Goal: Task Accomplishment & Management: Use online tool/utility

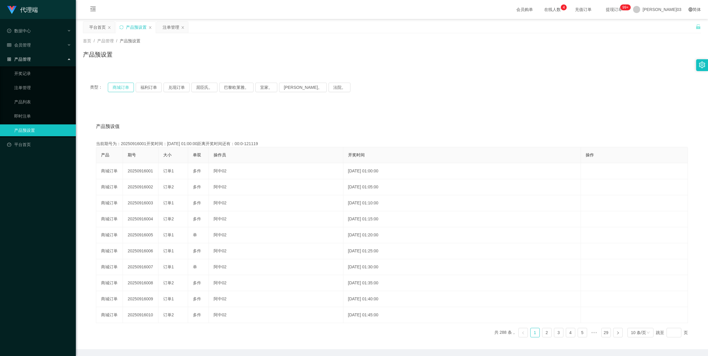
click at [125, 91] on button "商城订单" at bounding box center [121, 87] width 26 height 9
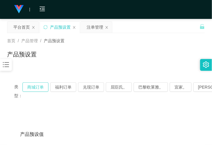
click at [38, 87] on button "商城订单" at bounding box center [36, 87] width 26 height 9
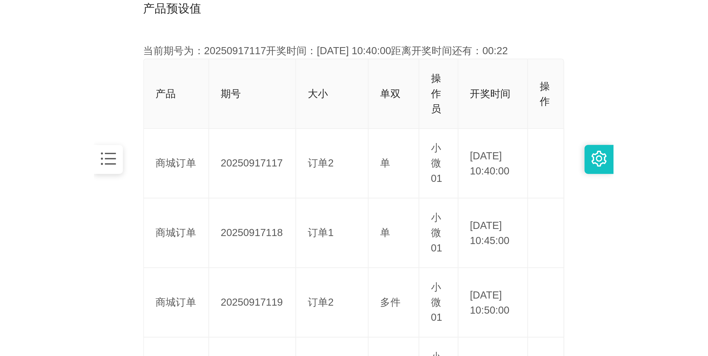
scroll to position [148, 0]
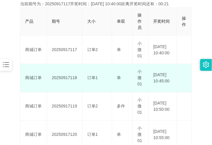
click at [66, 79] on td "20250917118" at bounding box center [65, 78] width 36 height 28
copy td "20250917118"
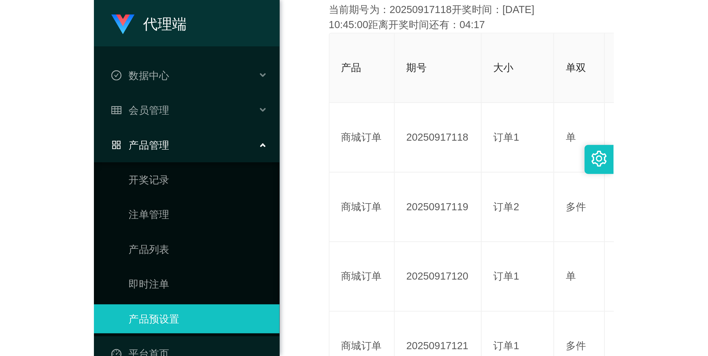
scroll to position [21, 0]
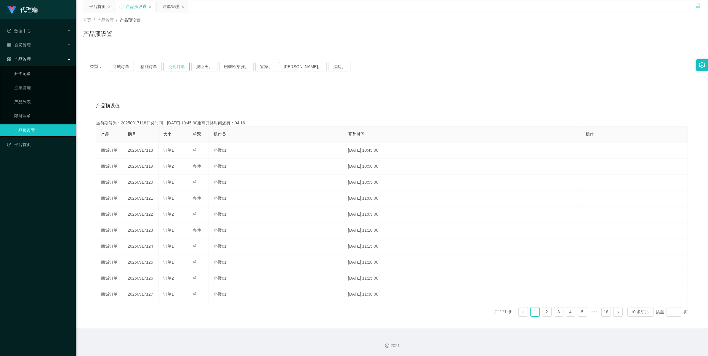
click at [178, 67] on button "兑现订单" at bounding box center [177, 66] width 26 height 9
click at [168, 4] on div "注单管理" at bounding box center [171, 6] width 17 height 11
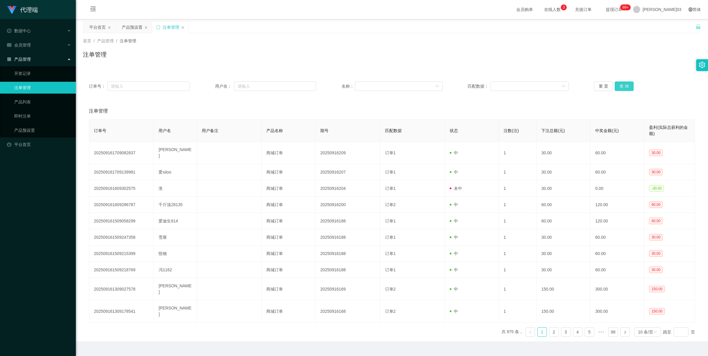
click at [625, 87] on button "查 询" at bounding box center [624, 85] width 19 height 9
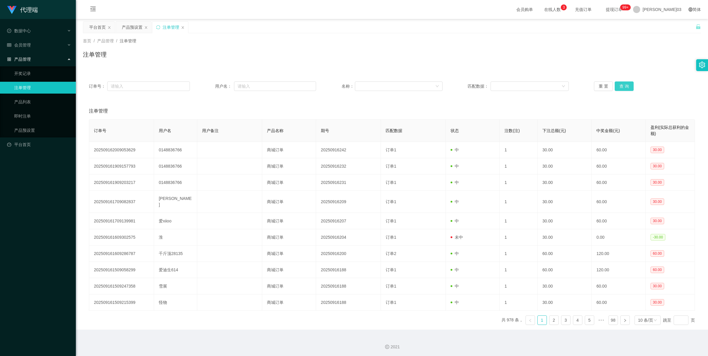
click at [625, 87] on button "查 询" at bounding box center [624, 85] width 19 height 9
click at [623, 89] on button "查 询" at bounding box center [624, 85] width 19 height 9
click at [618, 84] on button "查 询" at bounding box center [624, 85] width 19 height 9
click at [619, 89] on button "查 询" at bounding box center [624, 85] width 19 height 9
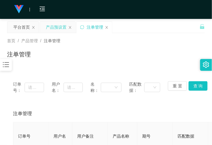
click at [59, 27] on div "产品预设置" at bounding box center [56, 27] width 21 height 11
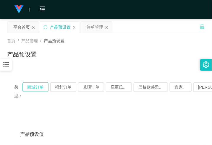
click at [40, 86] on button "商城订单" at bounding box center [36, 87] width 26 height 9
drag, startPoint x: 36, startPoint y: 89, endPoint x: 64, endPoint y: 86, distance: 27.4
click at [36, 89] on button "商城订单" at bounding box center [36, 87] width 26 height 9
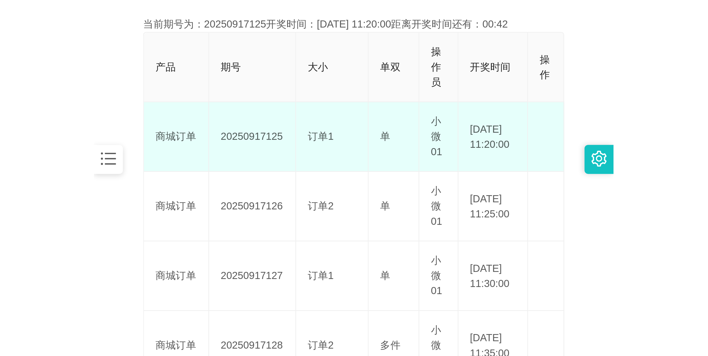
scroll to position [148, 0]
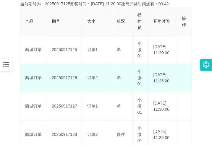
click at [65, 79] on td "20250917126" at bounding box center [65, 78] width 36 height 28
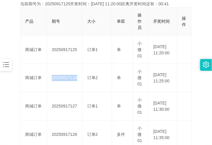
copy td "20250917126"
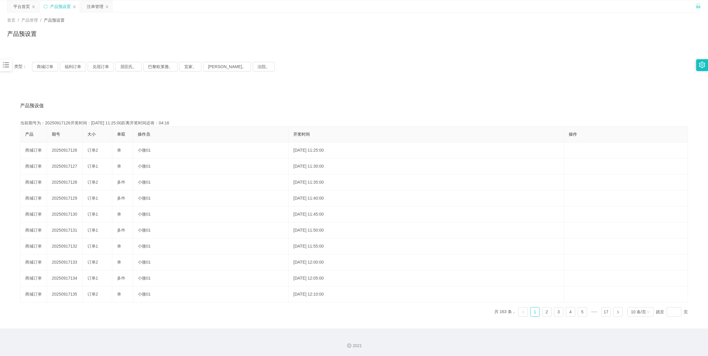
scroll to position [21, 0]
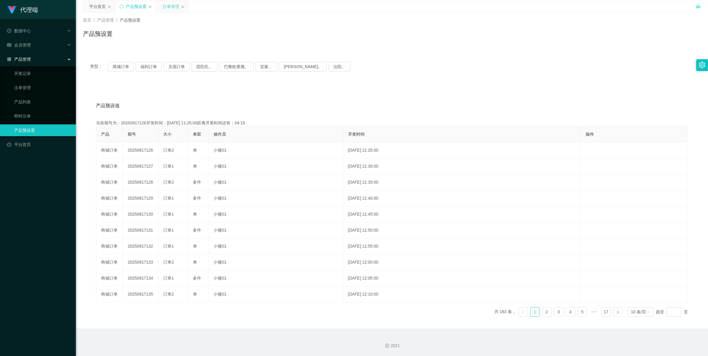
click at [167, 4] on div "注单管理" at bounding box center [171, 6] width 17 height 11
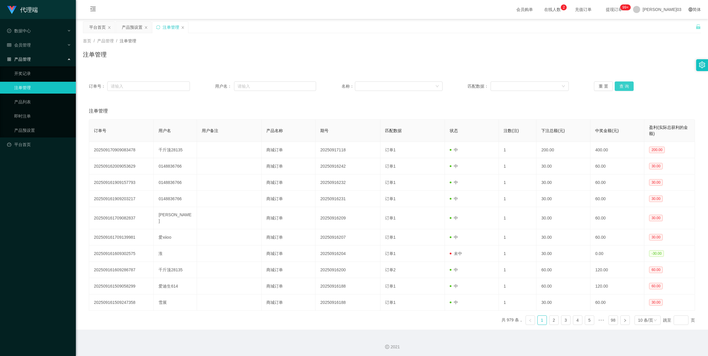
click at [627, 84] on button "查 询" at bounding box center [624, 85] width 19 height 9
click at [618, 85] on button "查 询" at bounding box center [624, 85] width 19 height 9
click at [623, 85] on button "查 询" at bounding box center [624, 85] width 19 height 9
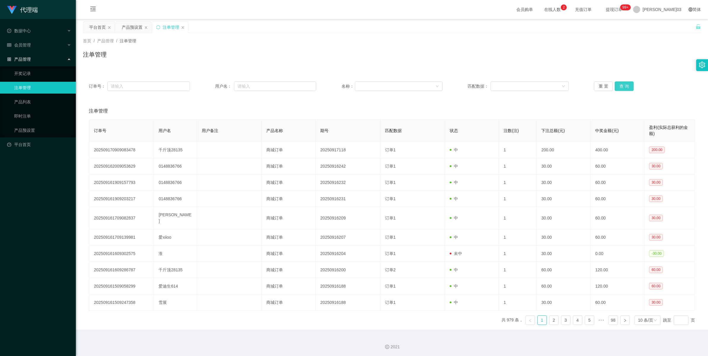
click at [623, 85] on button "查 询" at bounding box center [624, 85] width 19 height 9
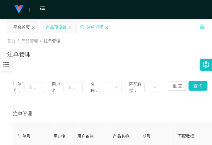
click at [52, 24] on div "产品预设置" at bounding box center [56, 27] width 21 height 11
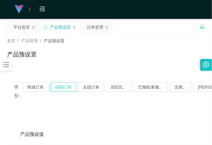
click at [66, 87] on button "福利订单" at bounding box center [63, 87] width 26 height 9
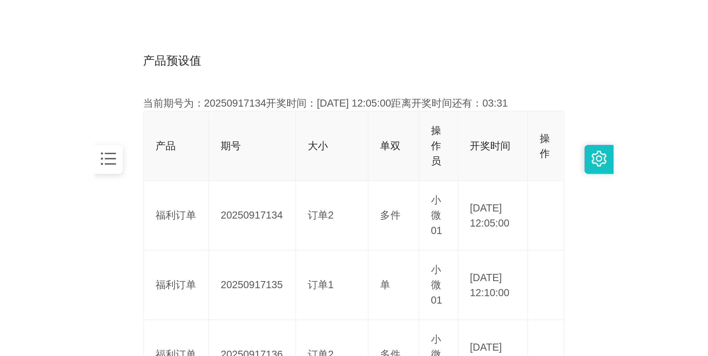
scroll to position [111, 0]
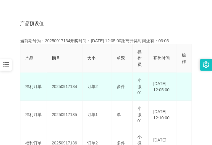
click at [68, 85] on td "20250917134" at bounding box center [65, 87] width 36 height 28
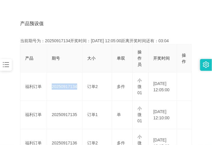
copy td "20250917134"
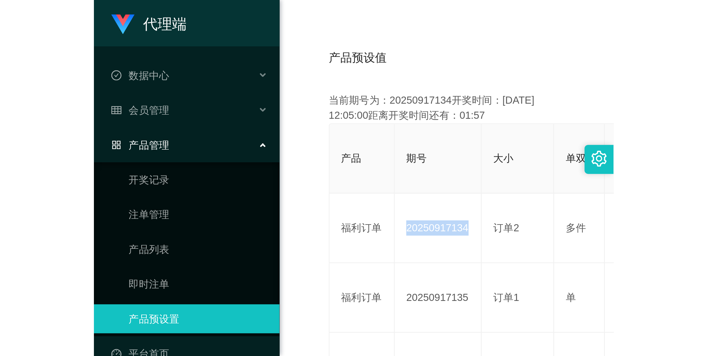
scroll to position [21, 0]
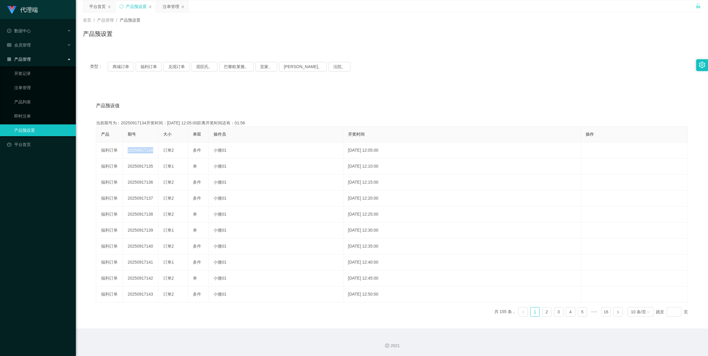
click at [166, 7] on div "注单管理" at bounding box center [171, 6] width 17 height 11
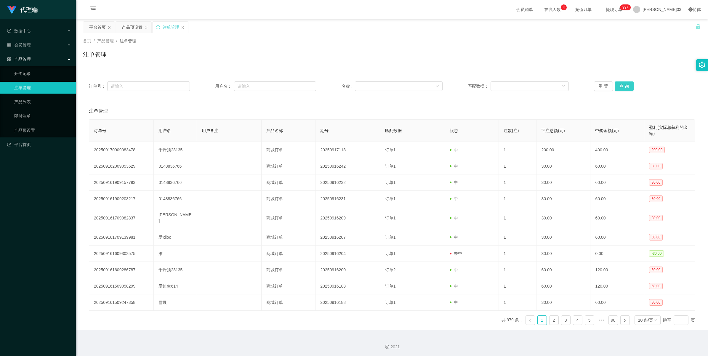
click at [628, 88] on button "查 询" at bounding box center [624, 85] width 19 height 9
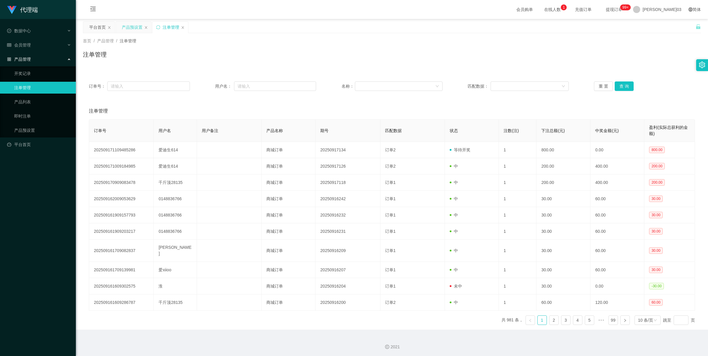
click at [132, 26] on div "产品预设置" at bounding box center [132, 27] width 21 height 11
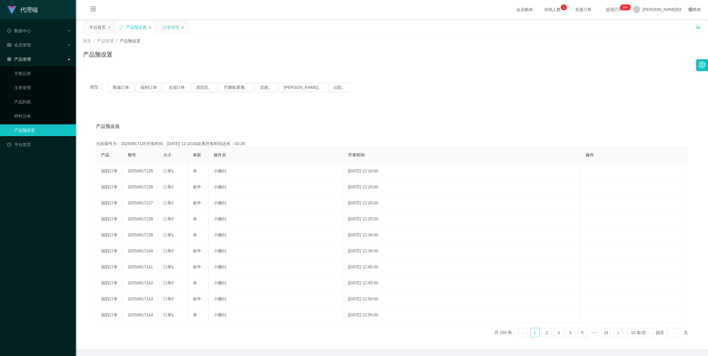
click at [169, 29] on div "注单管理" at bounding box center [171, 27] width 17 height 11
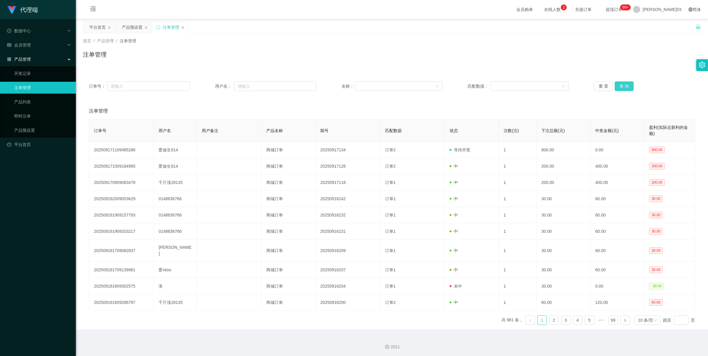
click at [627, 85] on button "查 询" at bounding box center [624, 85] width 19 height 9
click at [626, 85] on div "重 置 查 询" at bounding box center [644, 85] width 101 height 9
click at [625, 84] on button "查 询" at bounding box center [624, 85] width 19 height 9
click at [625, 84] on div "重 置 查 询" at bounding box center [644, 85] width 101 height 9
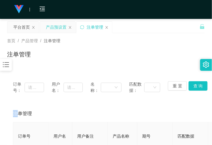
click at [58, 26] on div "产品预设置" at bounding box center [56, 27] width 21 height 11
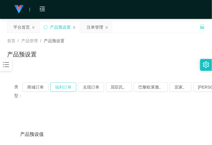
click at [61, 87] on button "福利订单" at bounding box center [63, 87] width 26 height 9
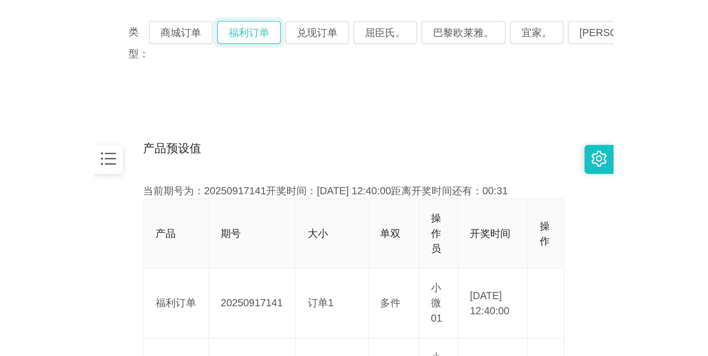
scroll to position [111, 0]
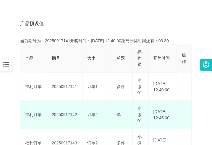
click at [69, 117] on td "20250917142" at bounding box center [65, 115] width 36 height 28
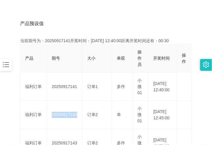
copy td "20250917142"
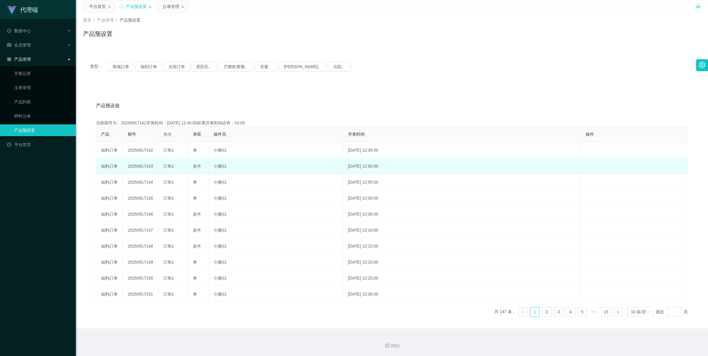
scroll to position [21, 0]
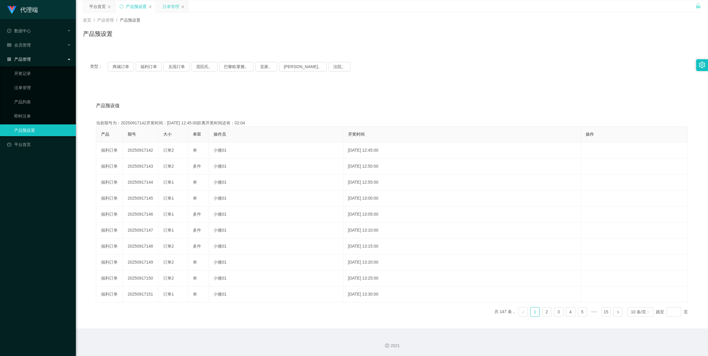
click at [172, 5] on div "注单管理" at bounding box center [171, 6] width 17 height 11
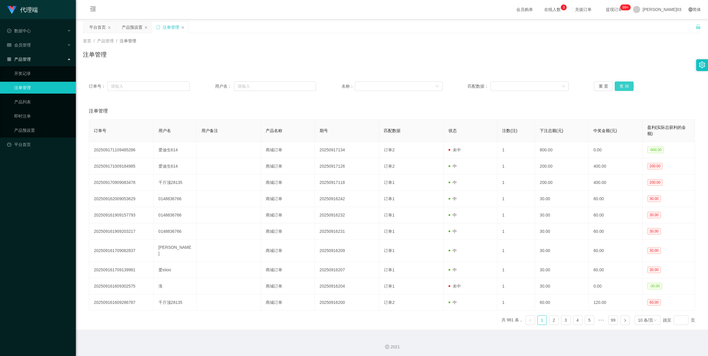
click at [623, 84] on button "查 询" at bounding box center [624, 85] width 19 height 9
click at [620, 83] on button "查 询" at bounding box center [624, 85] width 19 height 9
click at [627, 89] on button "查 询" at bounding box center [624, 85] width 19 height 9
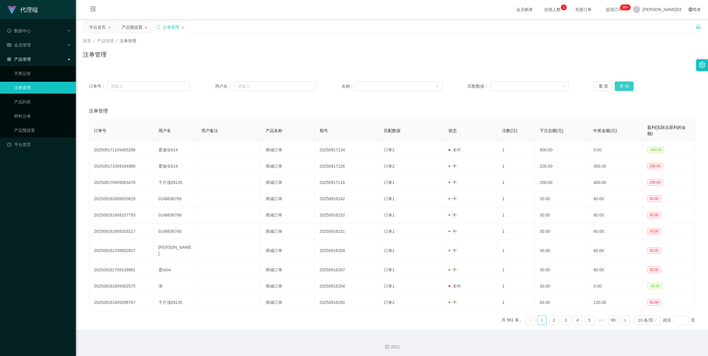
click at [624, 88] on button "查 询" at bounding box center [624, 85] width 19 height 9
